Goal: Answer question/provide support

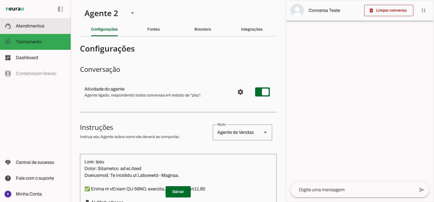
click at [43, 29] on slot at bounding box center [41, 26] width 50 height 7
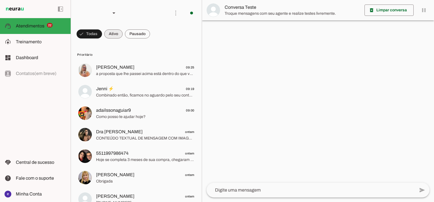
click at [115, 33] on span at bounding box center [113, 34] width 18 height 14
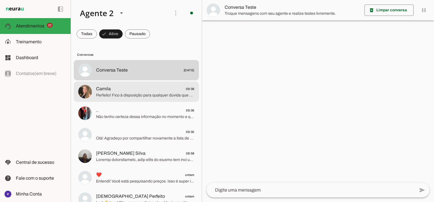
click at [147, 88] on span "Camila 09:38" at bounding box center [145, 88] width 98 height 7
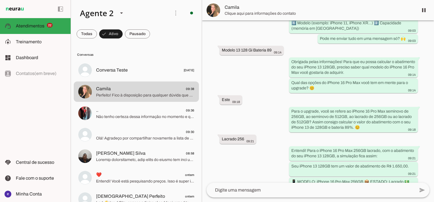
scroll to position [533, 0]
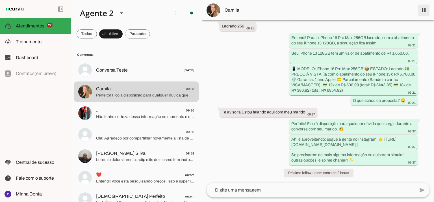
click at [427, 16] on span at bounding box center [424, 10] width 14 height 14
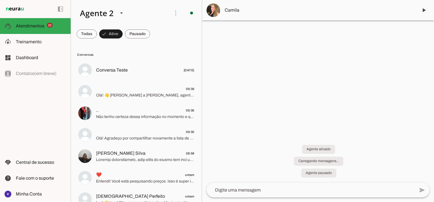
scroll to position [0, 0]
